Goal: Task Accomplishment & Management: Complete application form

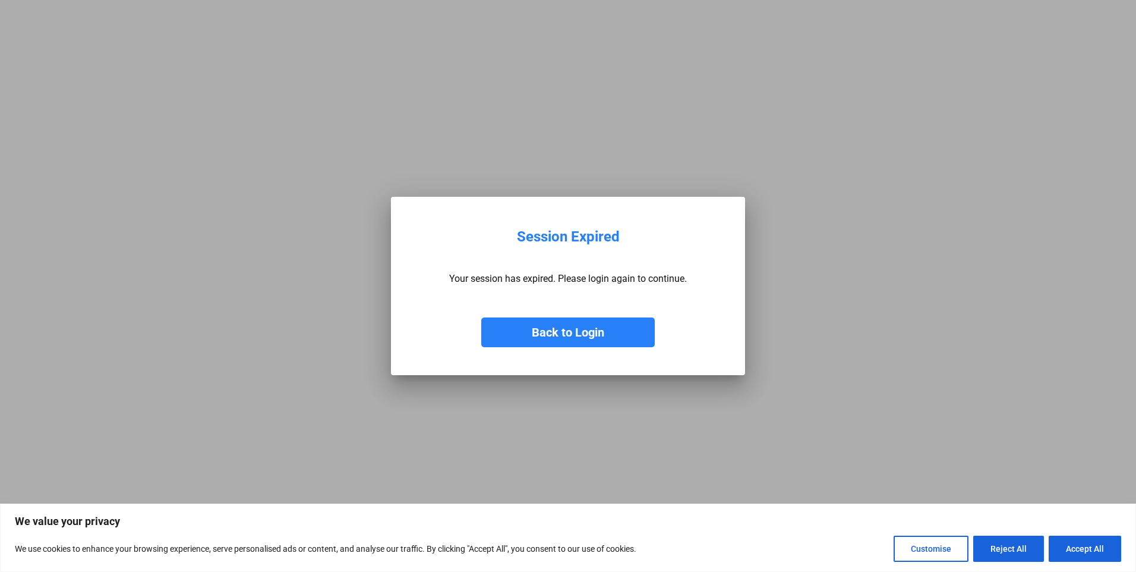
click at [550, 330] on button "Back to Login" at bounding box center [568, 332] width 174 height 30
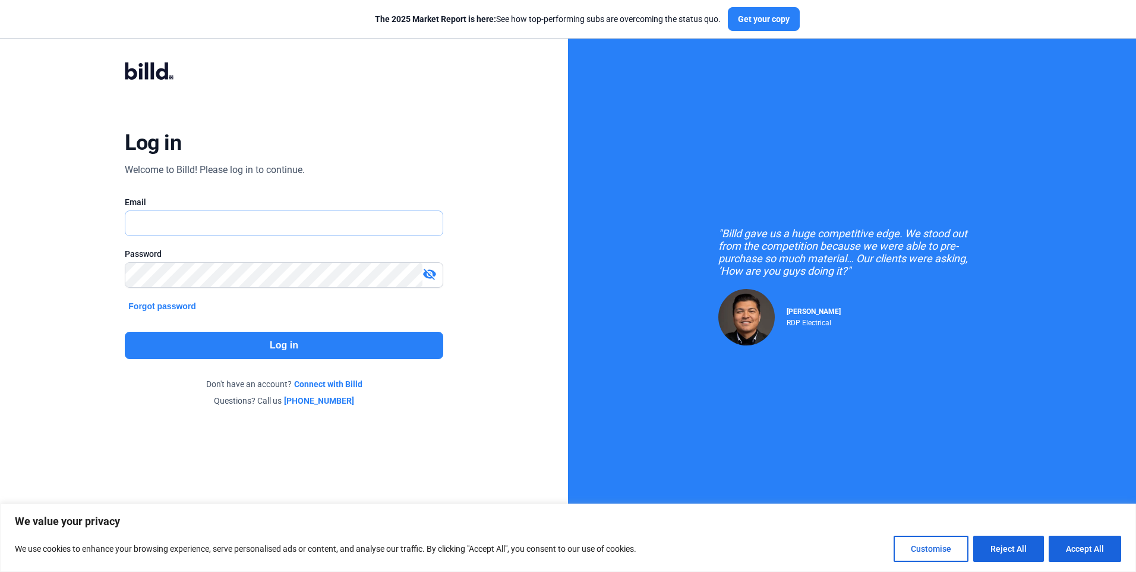
type input "[PERSON_NAME][EMAIL_ADDRESS][PERSON_NAME][DOMAIN_NAME]"
click at [324, 332] on button "Log in" at bounding box center [284, 345] width 318 height 27
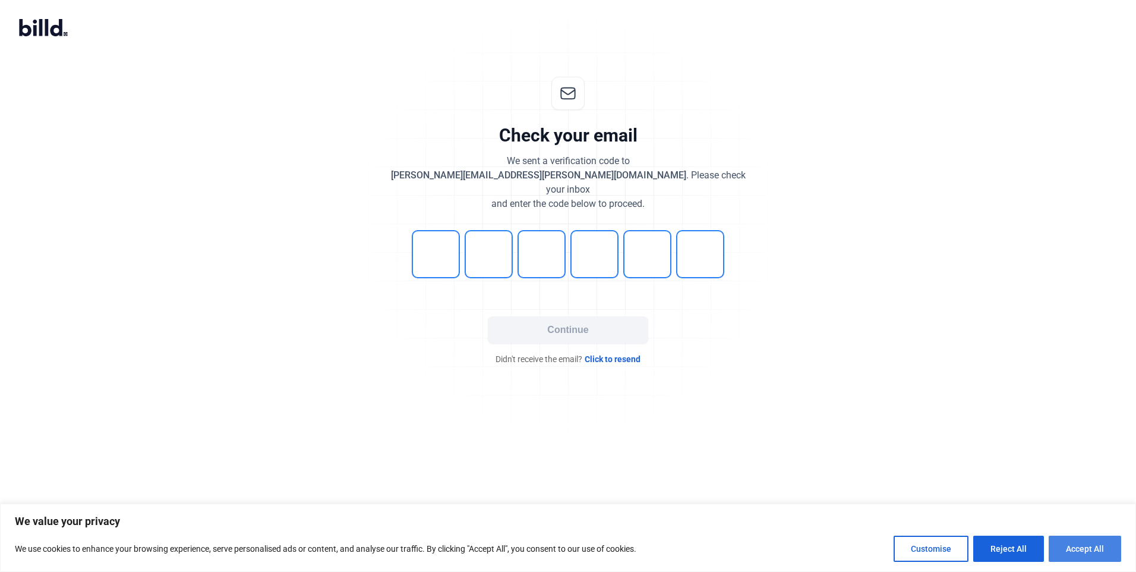
click at [1107, 553] on button "Accept All" at bounding box center [1085, 548] width 72 height 26
checkbox input "true"
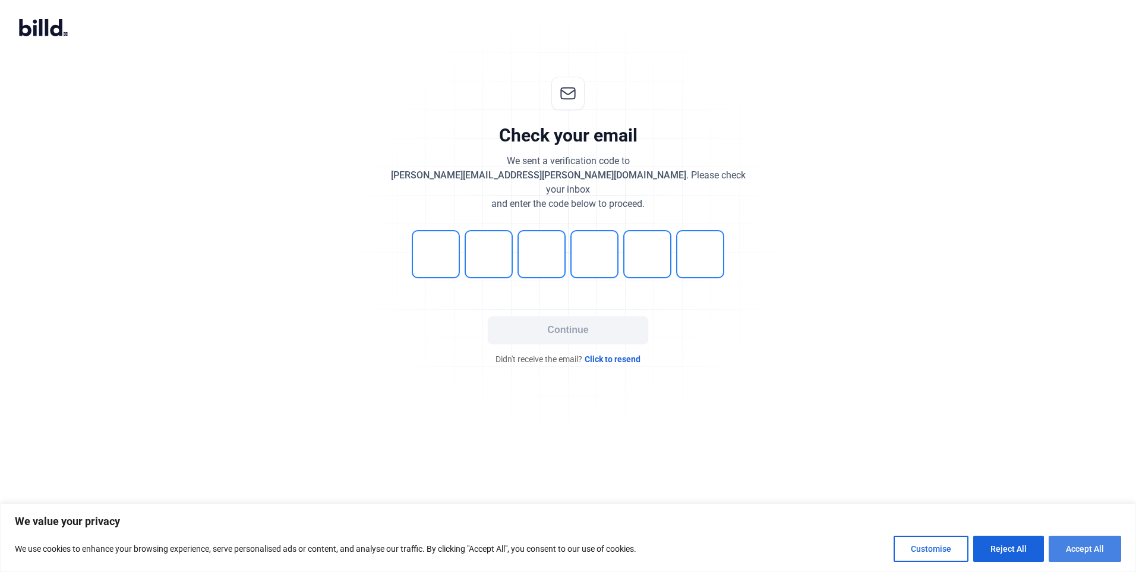
checkbox input "true"
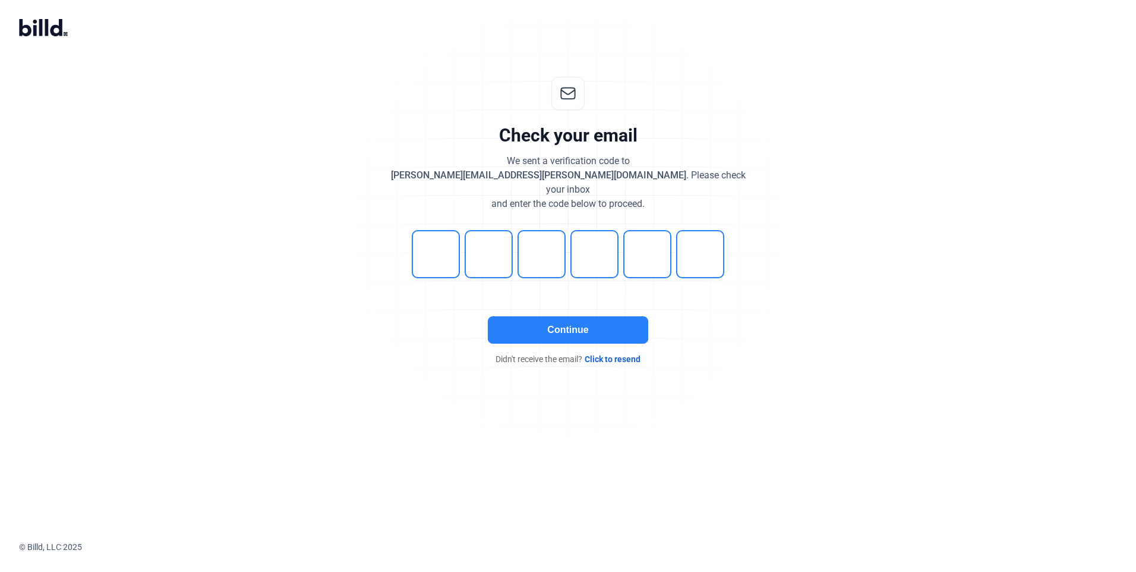
click at [528, 319] on button "Continue" at bounding box center [568, 329] width 160 height 27
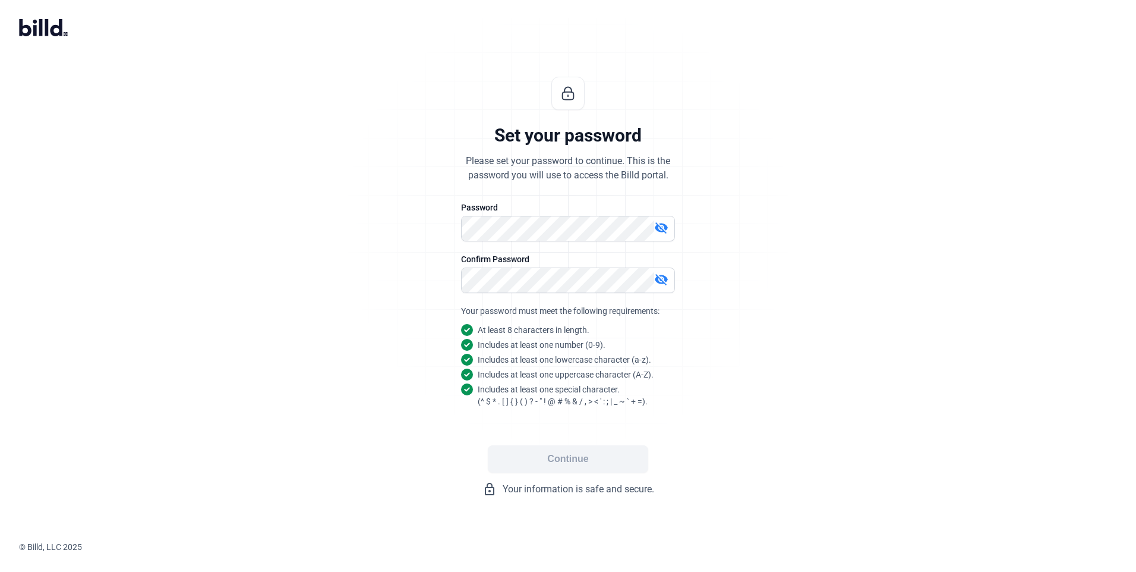
click at [662, 226] on mat-icon "visibility_off" at bounding box center [661, 227] width 14 height 14
click at [800, 340] on div "Set your password Please set your password to continue. This is the password yo…" at bounding box center [568, 287] width 1136 height 458
click at [572, 456] on button "Continue" at bounding box center [568, 458] width 160 height 27
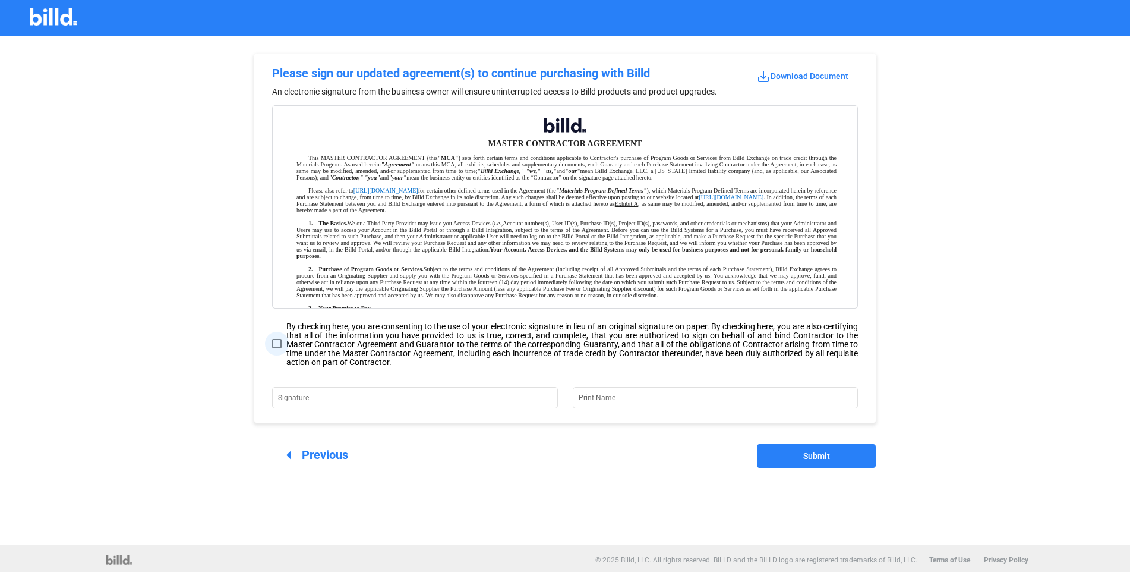
click at [280, 344] on span at bounding box center [277, 344] width 10 height 10
click at [0, 0] on input "By checking here, you are consenting to the use of your electronic signature in…" at bounding box center [0, 0] width 0 height 0
click at [346, 392] on input "Signature" at bounding box center [407, 396] width 259 height 17
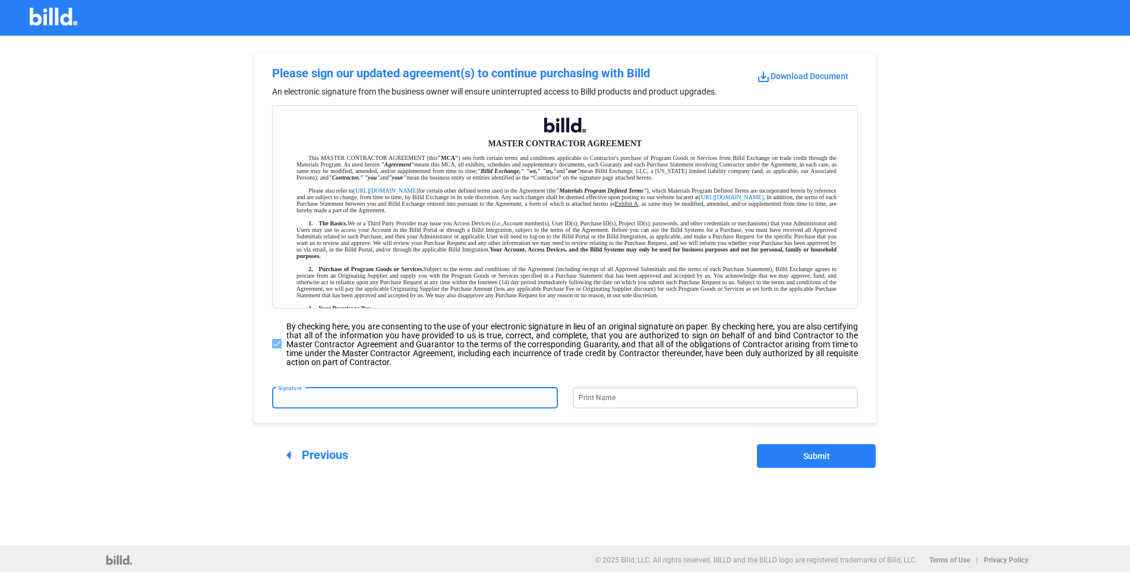
click at [636, 399] on input "Print Name" at bounding box center [708, 396] width 259 height 17
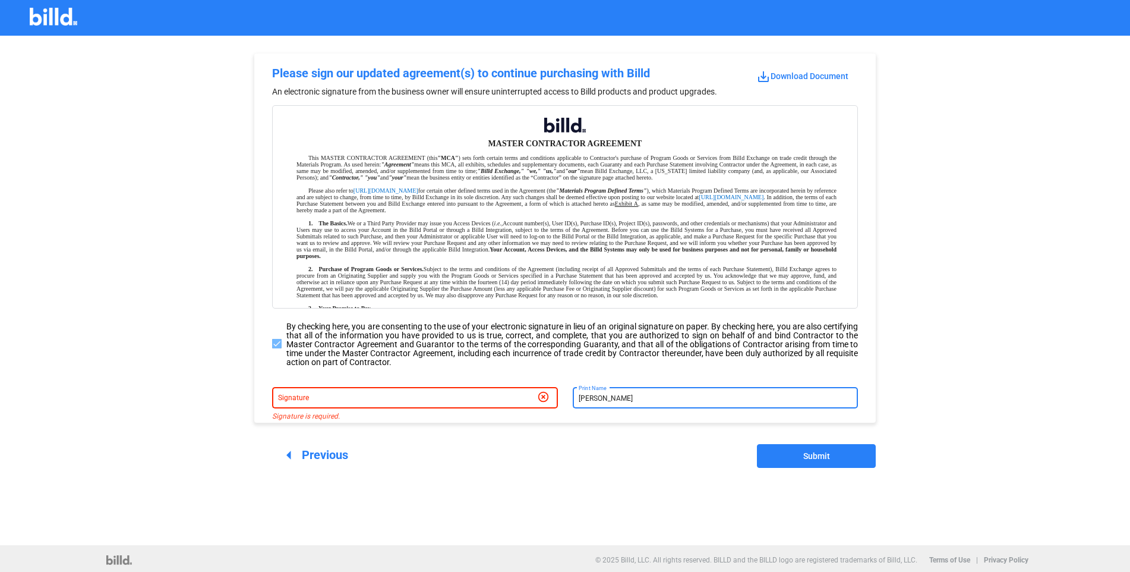
type input "[PERSON_NAME]"
click at [321, 399] on input "Signature" at bounding box center [407, 396] width 259 height 17
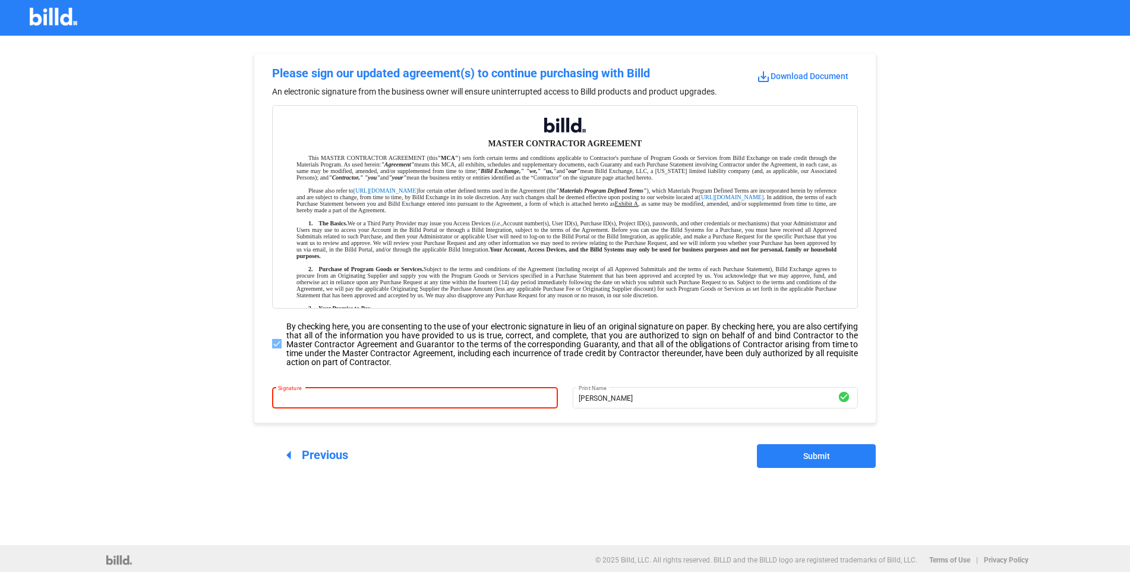
click at [495, 389] on input "Signature" at bounding box center [414, 396] width 273 height 17
click at [305, 402] on input "Signature" at bounding box center [414, 396] width 273 height 17
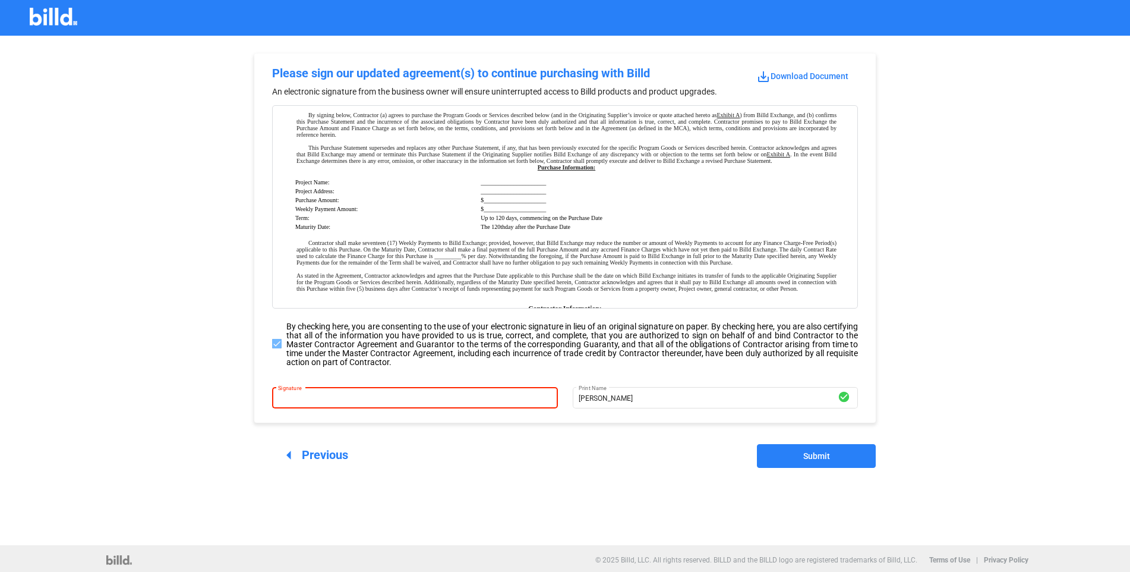
click at [302, 395] on input "Signature" at bounding box center [414, 396] width 273 height 17
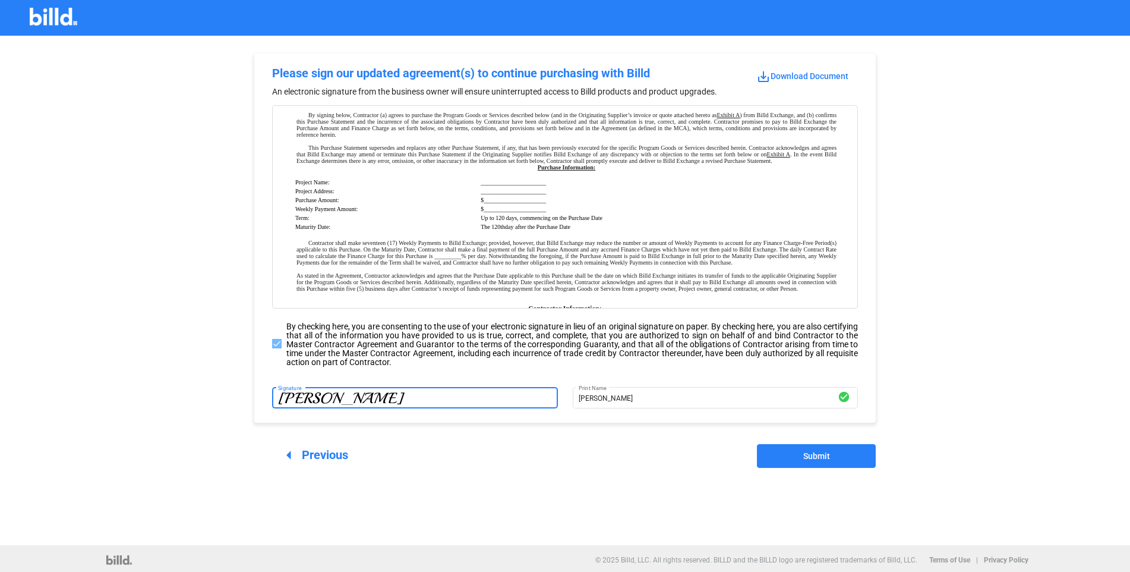
type input "[PERSON_NAME]"
drag, startPoint x: 813, startPoint y: 457, endPoint x: 821, endPoint y: 462, distance: 9.1
click at [815, 458] on span "Submit" at bounding box center [816, 456] width 27 height 10
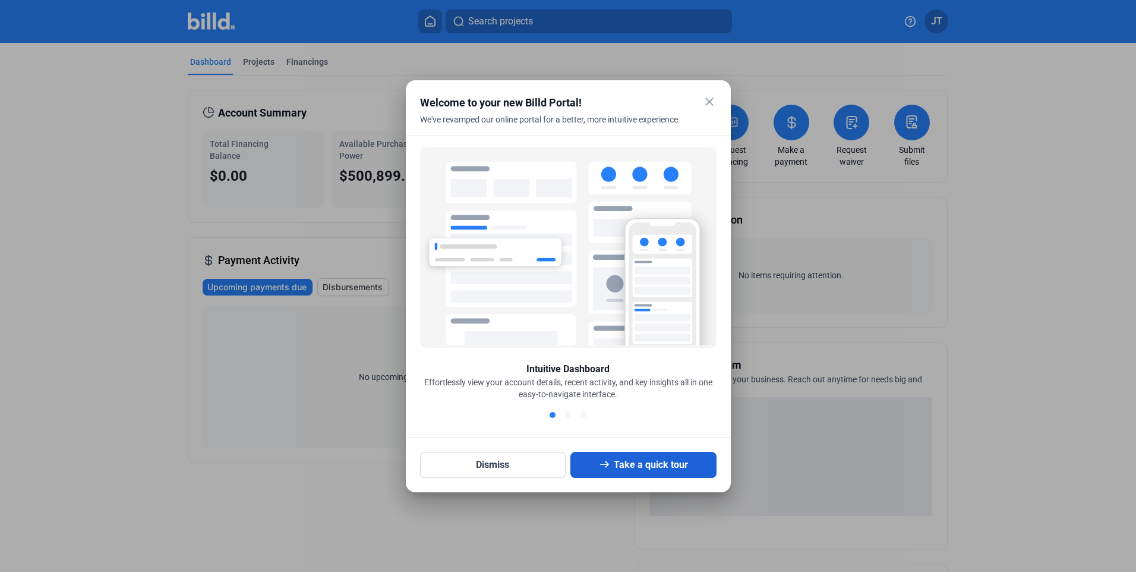
click at [605, 467] on icon at bounding box center [604, 464] width 12 height 12
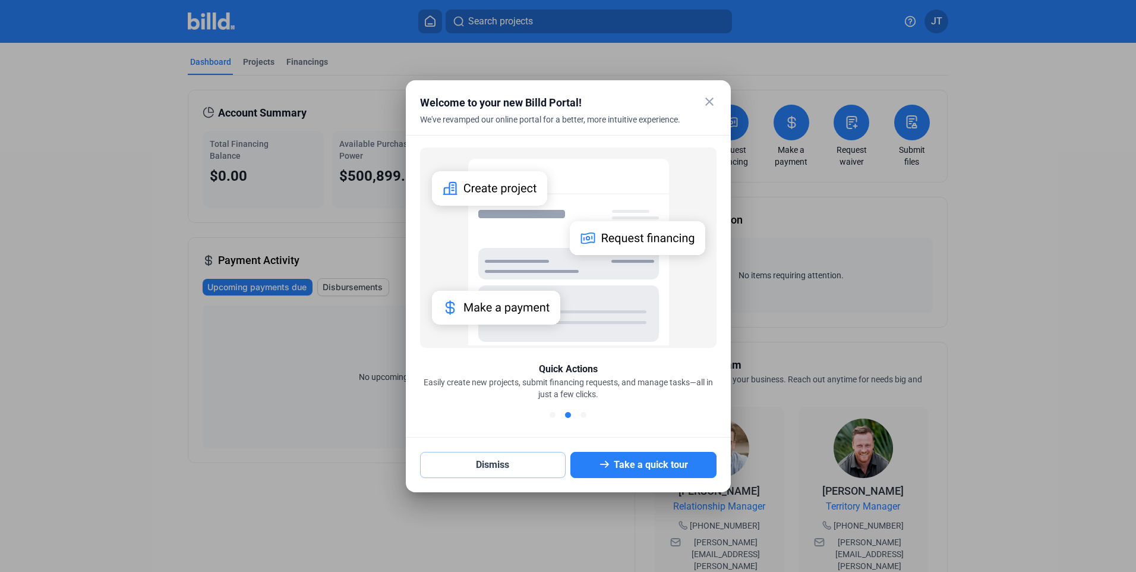
drag, startPoint x: 515, startPoint y: 458, endPoint x: 538, endPoint y: 450, distance: 24.4
click at [522, 455] on button "Dismiss" at bounding box center [493, 465] width 146 height 26
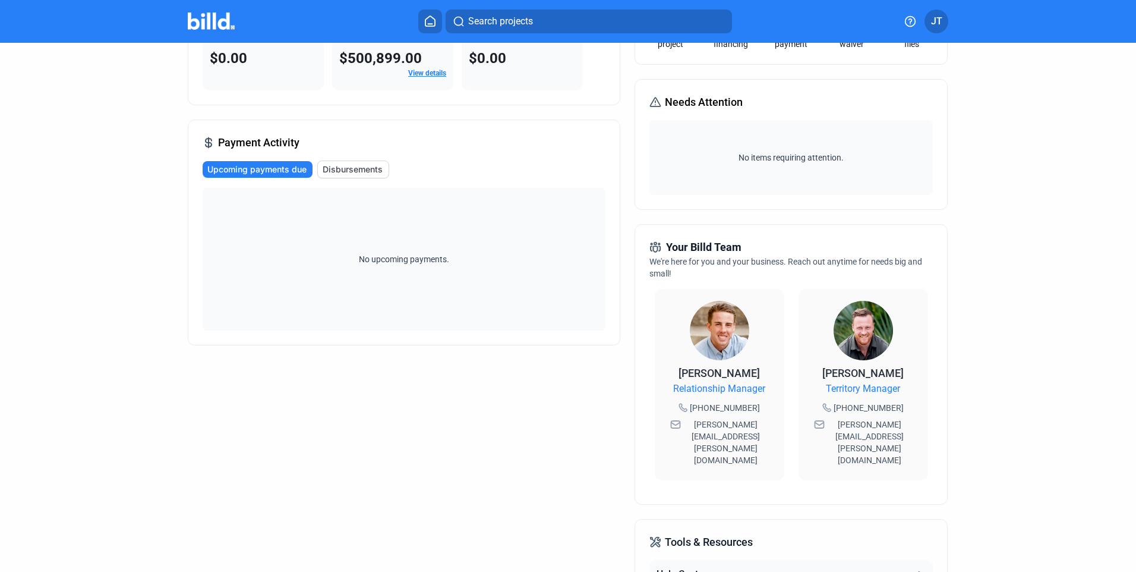
scroll to position [118, 0]
click at [860, 339] on img at bounding box center [863, 329] width 59 height 59
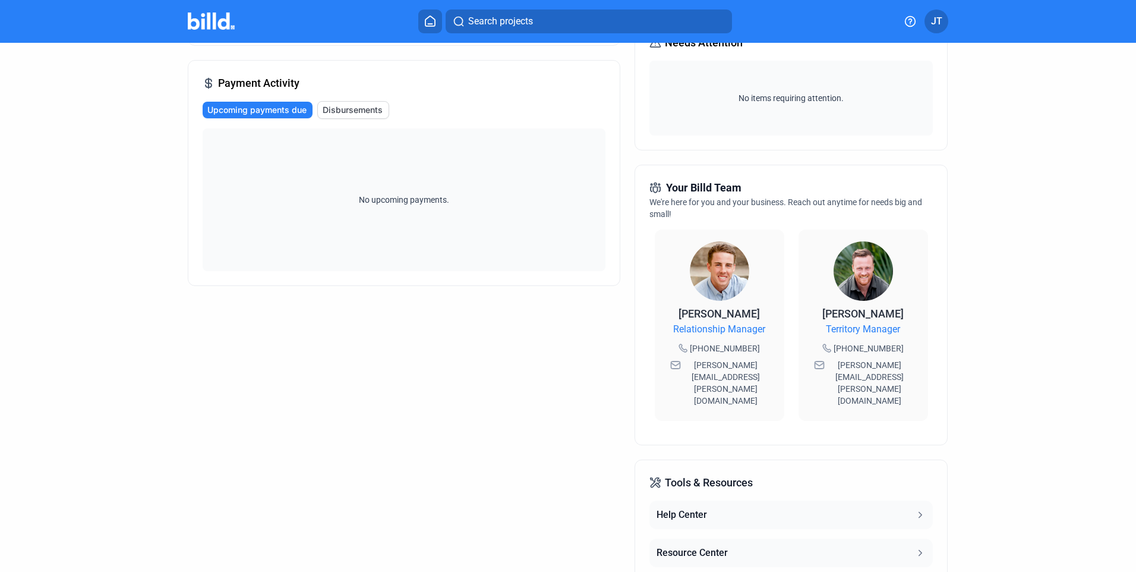
scroll to position [178, 0]
drag, startPoint x: 685, startPoint y: 370, endPoint x: 777, endPoint y: 376, distance: 91.7
click at [778, 376] on div "[PERSON_NAME] Relationship Manager [PHONE_NUMBER] [PERSON_NAME][EMAIL_ADDRESS][…" at bounding box center [720, 324] width 130 height 191
click at [774, 379] on div "[PERSON_NAME] Relationship Manager [PHONE_NUMBER] [PERSON_NAME][EMAIL_ADDRESS][…" at bounding box center [720, 324] width 130 height 191
click at [635, 400] on div "Your Billd Team We're here for you and your business. Reach out anytime for nee…" at bounding box center [791, 304] width 313 height 280
